Goal: Task Accomplishment & Management: Manage account settings

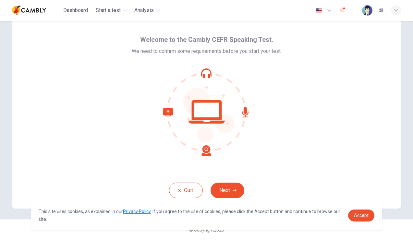
scroll to position [18, 0]
click at [397, 10] on icon "button" at bounding box center [396, 10] width 4 height 4
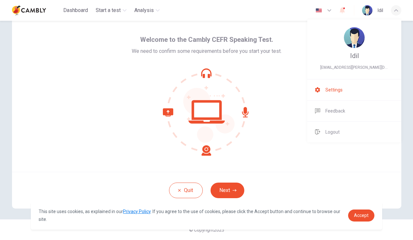
click at [340, 85] on li "Settings" at bounding box center [354, 89] width 94 height 21
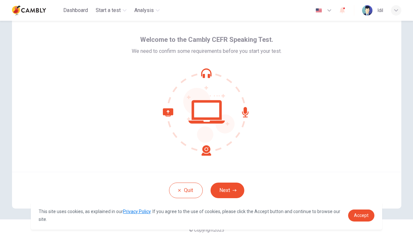
scroll to position [18, 0]
click at [340, 10] on icon "button" at bounding box center [342, 10] width 5 height 6
click at [340, 10] on div at bounding box center [206, 120] width 413 height 240
click at [329, 11] on icon "button" at bounding box center [329, 10] width 8 height 8
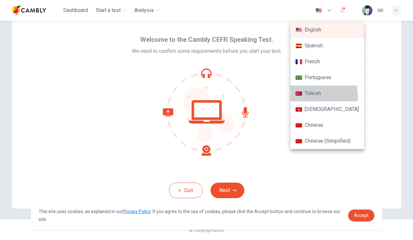
click at [309, 96] on li "Turkish" at bounding box center [327, 94] width 74 height 16
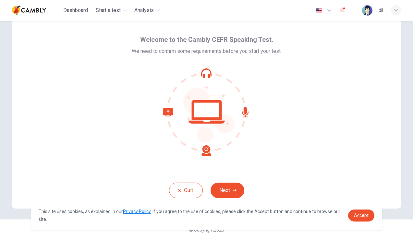
type input "**"
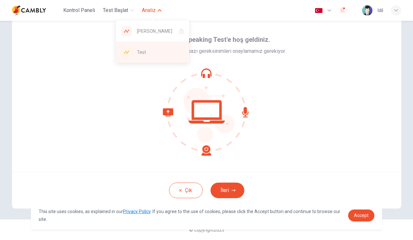
click at [145, 52] on span "Test" at bounding box center [160, 52] width 47 height 8
